Goal: Download file/media

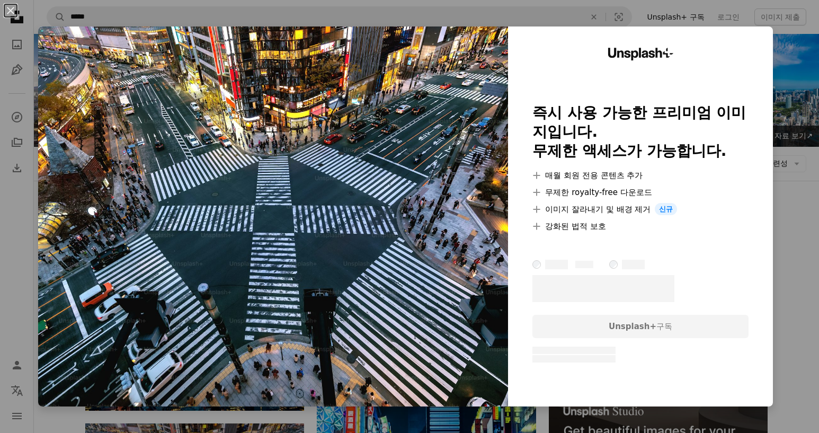
scroll to position [265, 0]
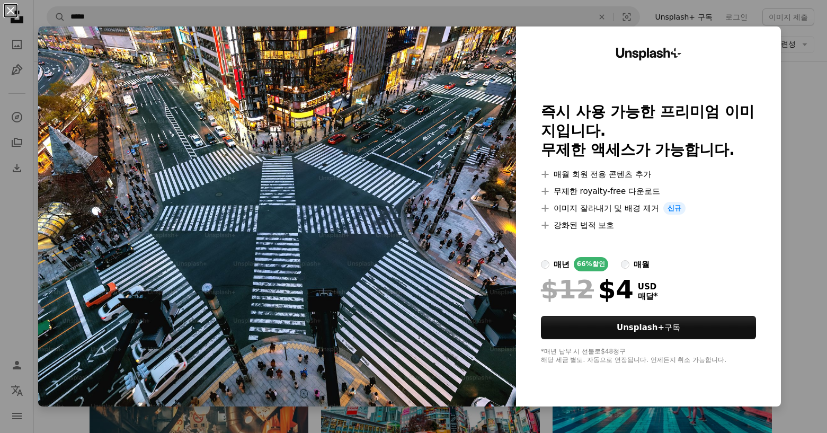
click at [17, 11] on button "An X shape" at bounding box center [10, 10] width 13 height 13
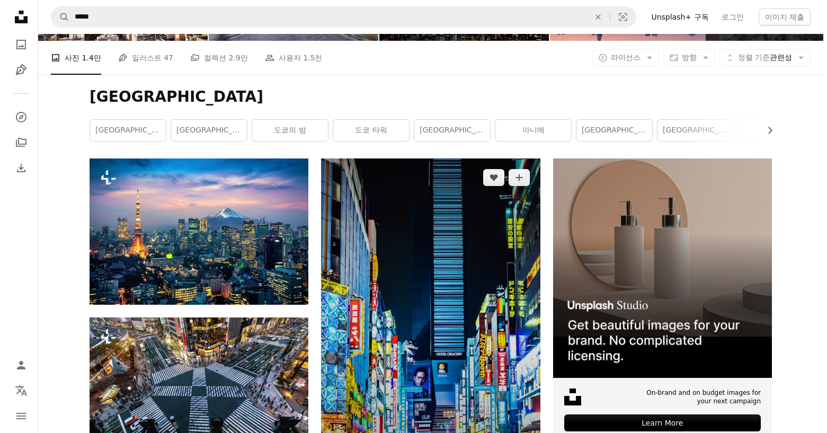
scroll to position [159, 0]
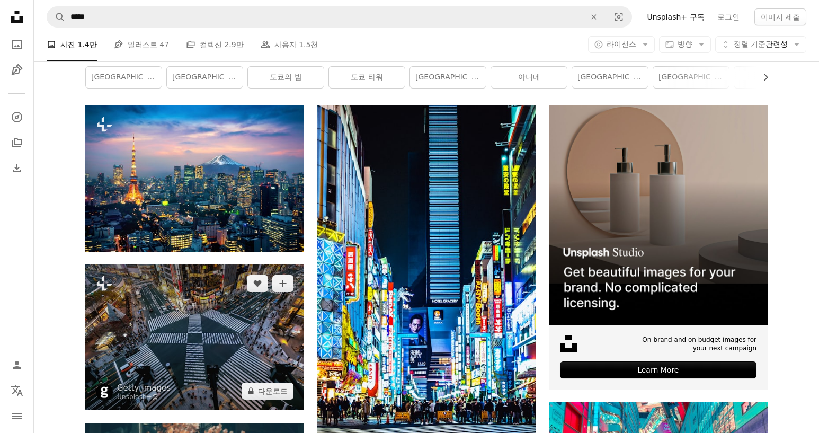
click at [199, 309] on img at bounding box center [194, 337] width 219 height 146
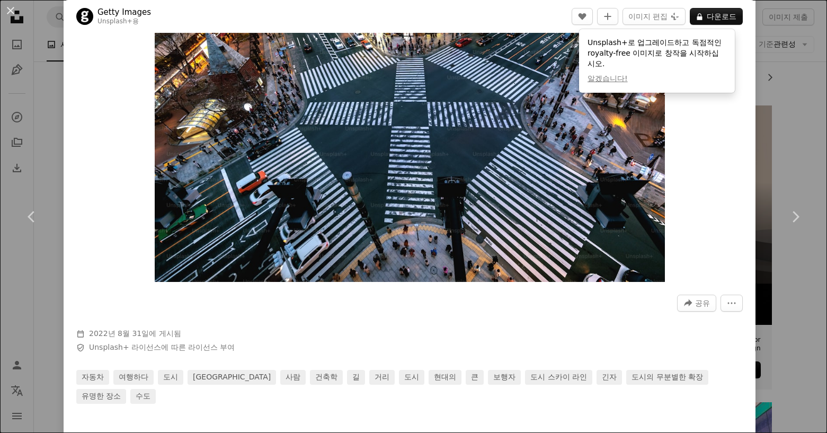
scroll to position [106, 0]
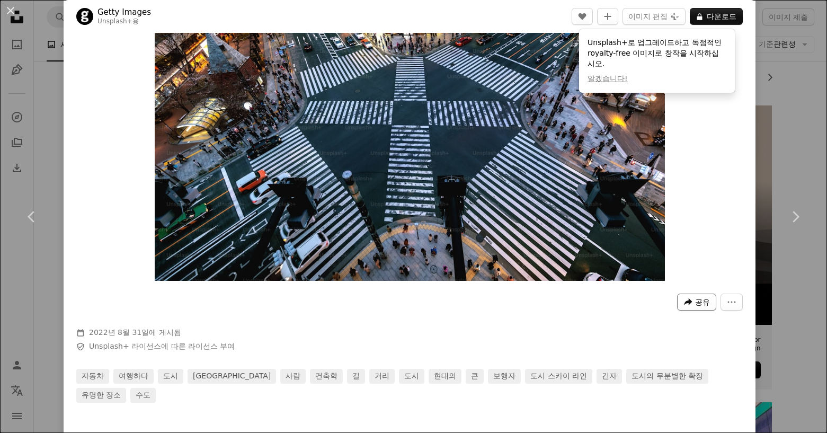
click at [686, 306] on button "A forward-right arrow 공유" at bounding box center [696, 301] width 39 height 17
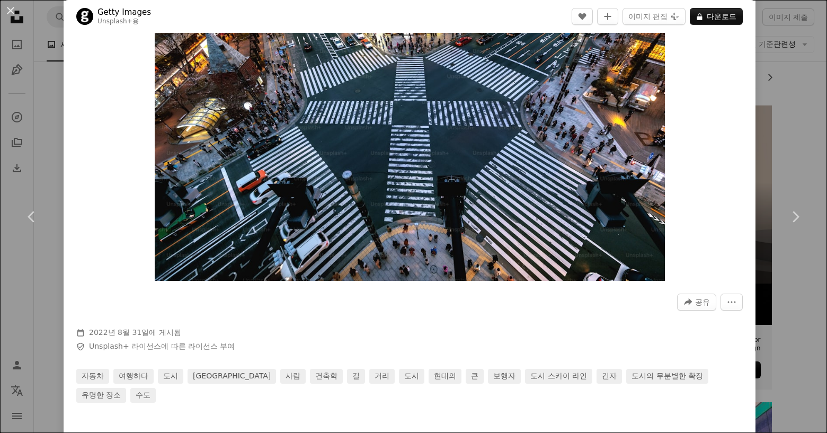
click at [719, 98] on dialog "An X shape Chevron left Chevron right Getty Images Unsplash+ 용 A heart A plus s…" at bounding box center [413, 216] width 827 height 433
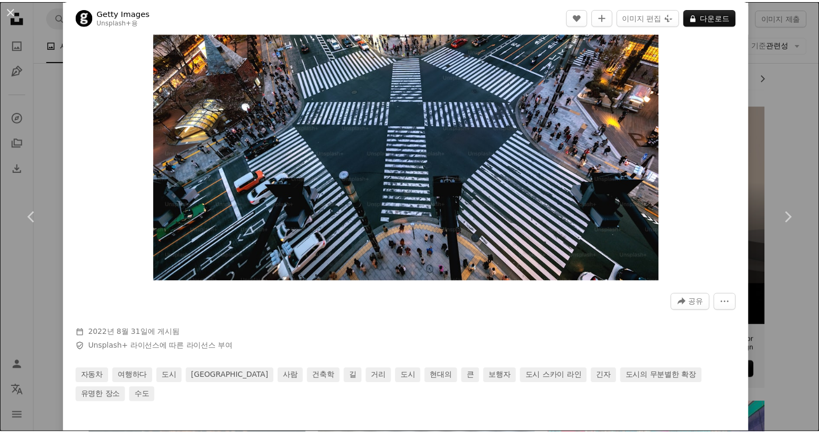
scroll to position [0, 0]
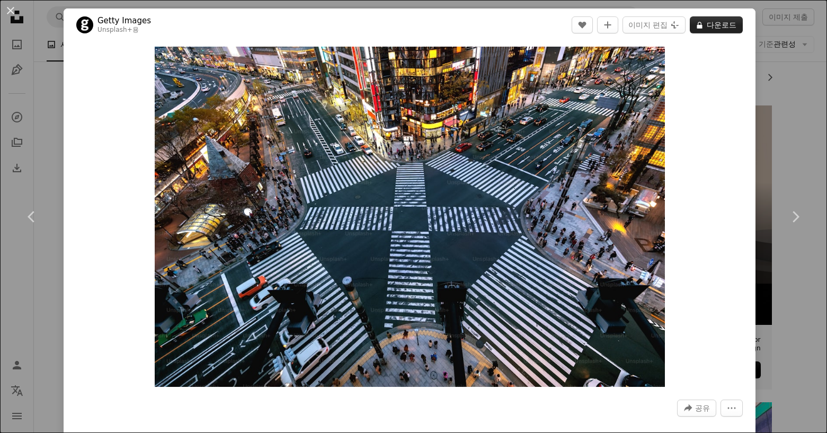
click at [715, 26] on button "A lock 다운로드" at bounding box center [716, 24] width 53 height 17
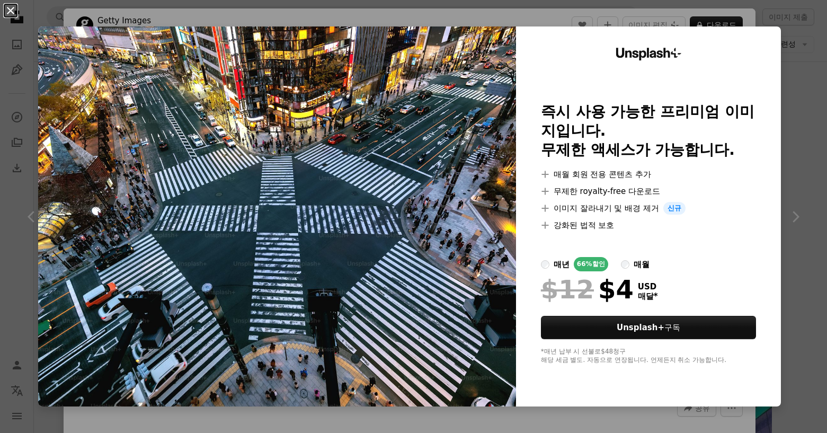
click at [17, 10] on button "An X shape" at bounding box center [10, 10] width 13 height 13
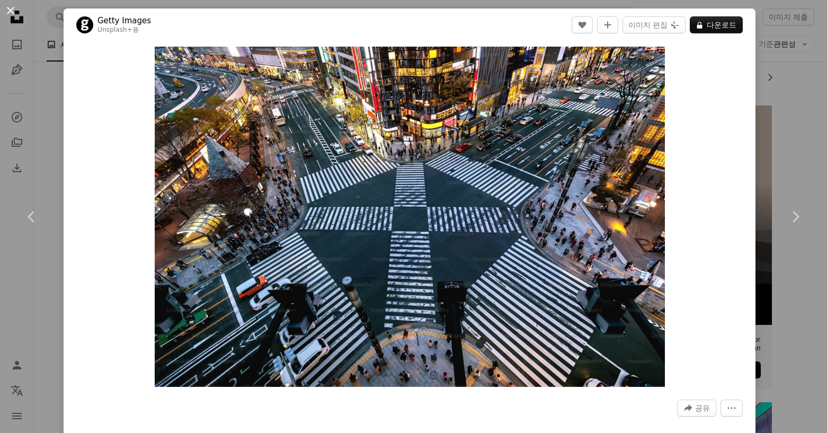
click at [6, 14] on button "An X shape" at bounding box center [10, 10] width 13 height 13
